Goal: Information Seeking & Learning: Learn about a topic

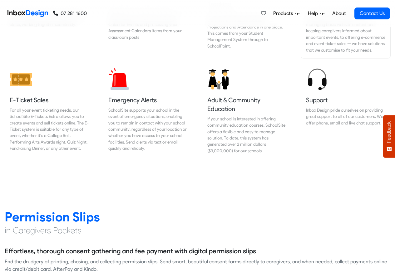
scroll to position [713, 0]
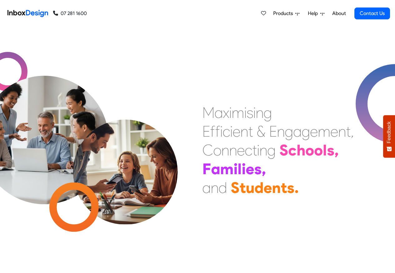
scroll to position [225, 0]
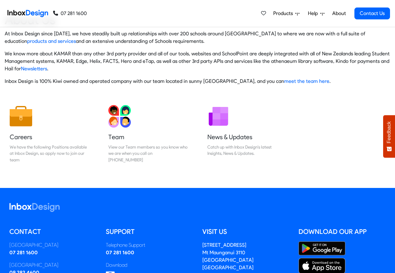
scroll to position [104, 0]
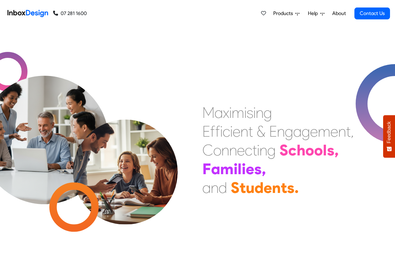
click at [280, 13] on span "Products" at bounding box center [284, 14] width 22 height 8
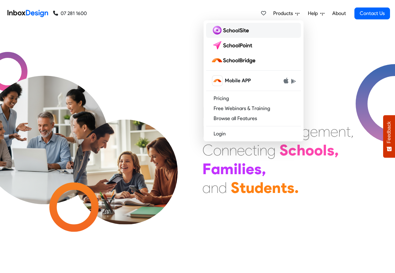
click at [235, 31] on img at bounding box center [231, 30] width 40 height 10
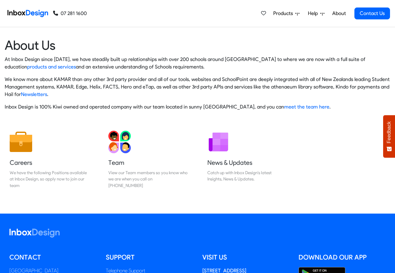
scroll to position [104, 0]
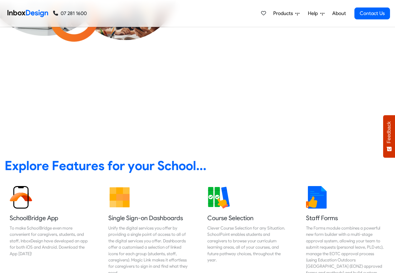
scroll to position [76, 0]
